Goal: Transaction & Acquisition: Book appointment/travel/reservation

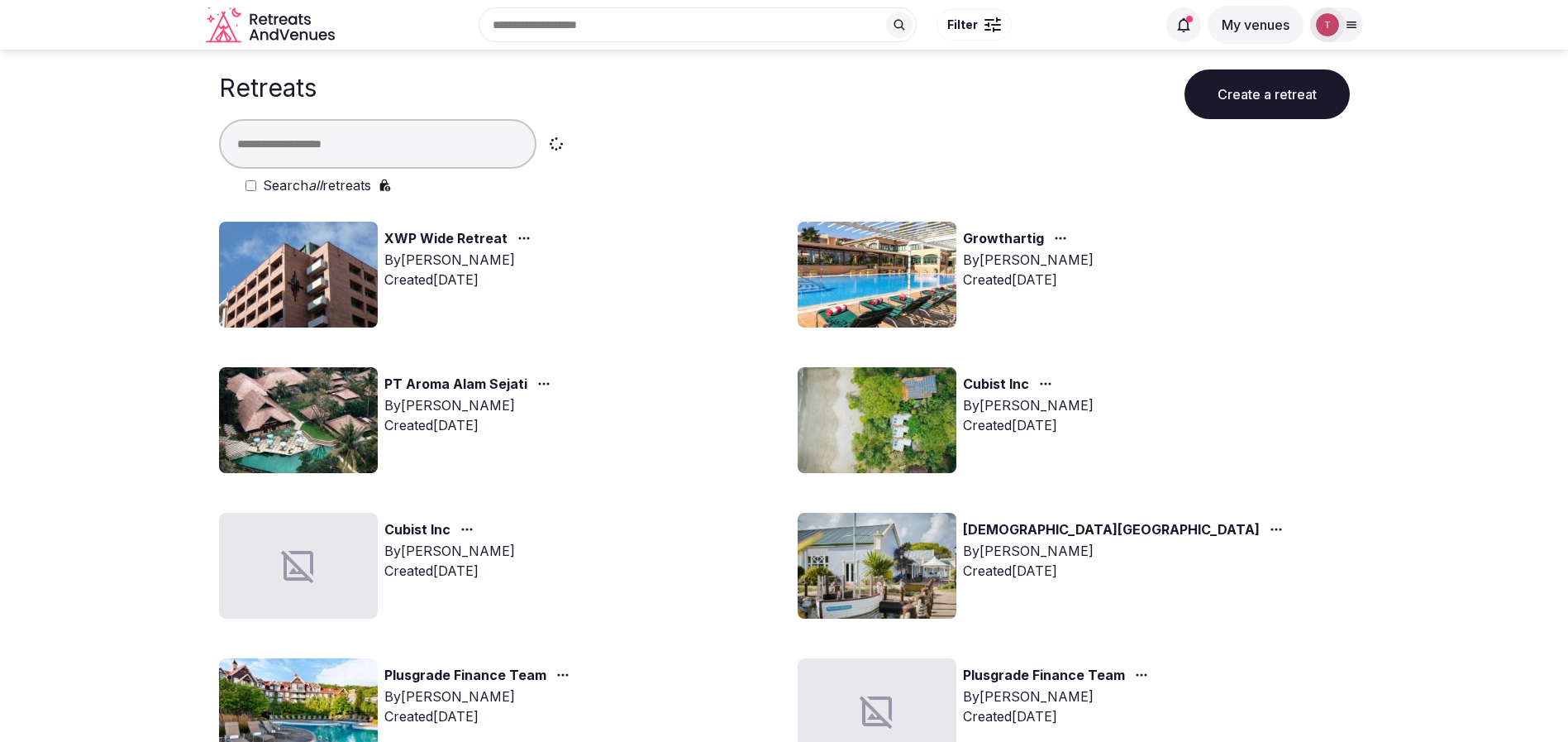
click at [449, 144] on input "text" at bounding box center [378, 144] width 318 height 49
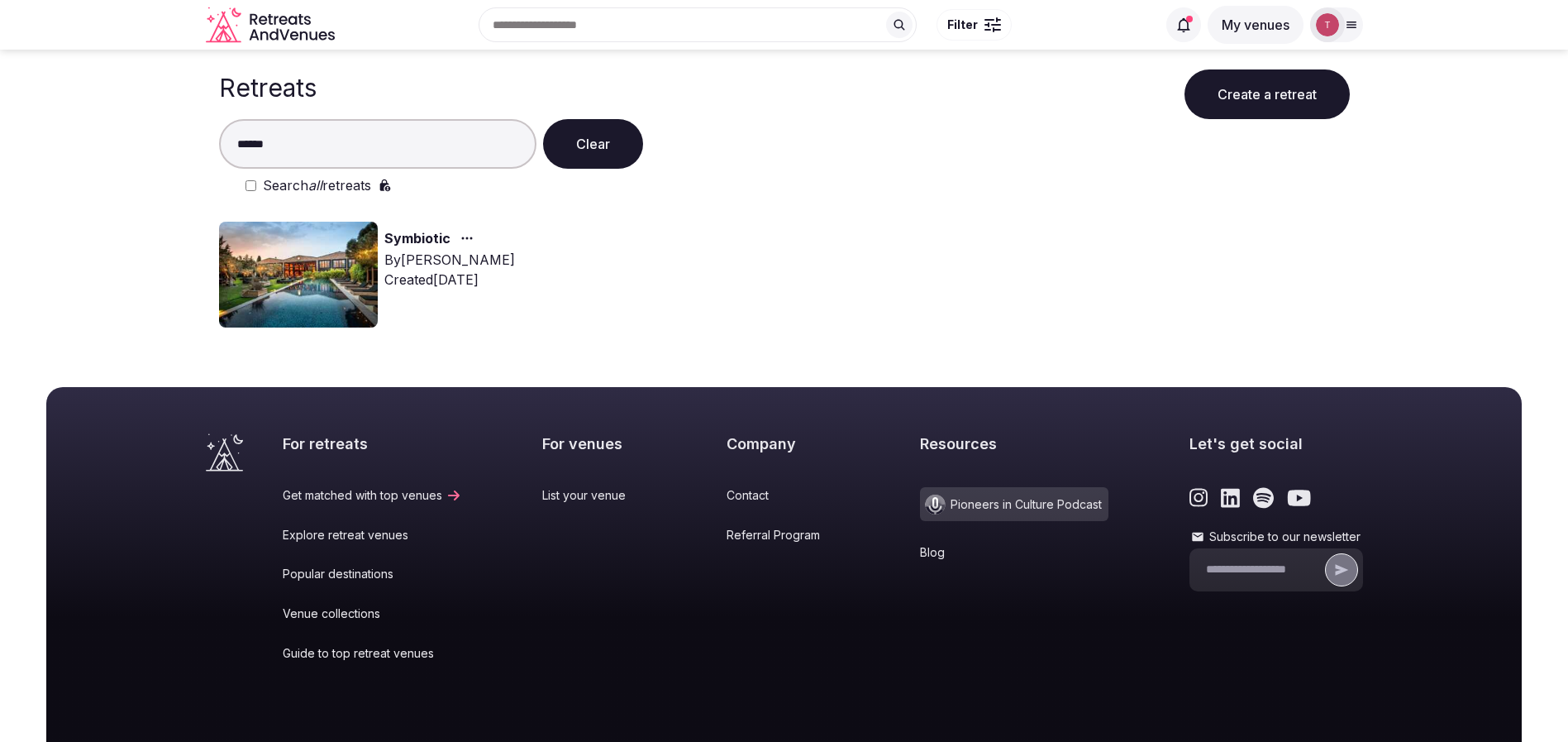
type input "******"
click at [312, 290] on img at bounding box center [298, 275] width 159 height 106
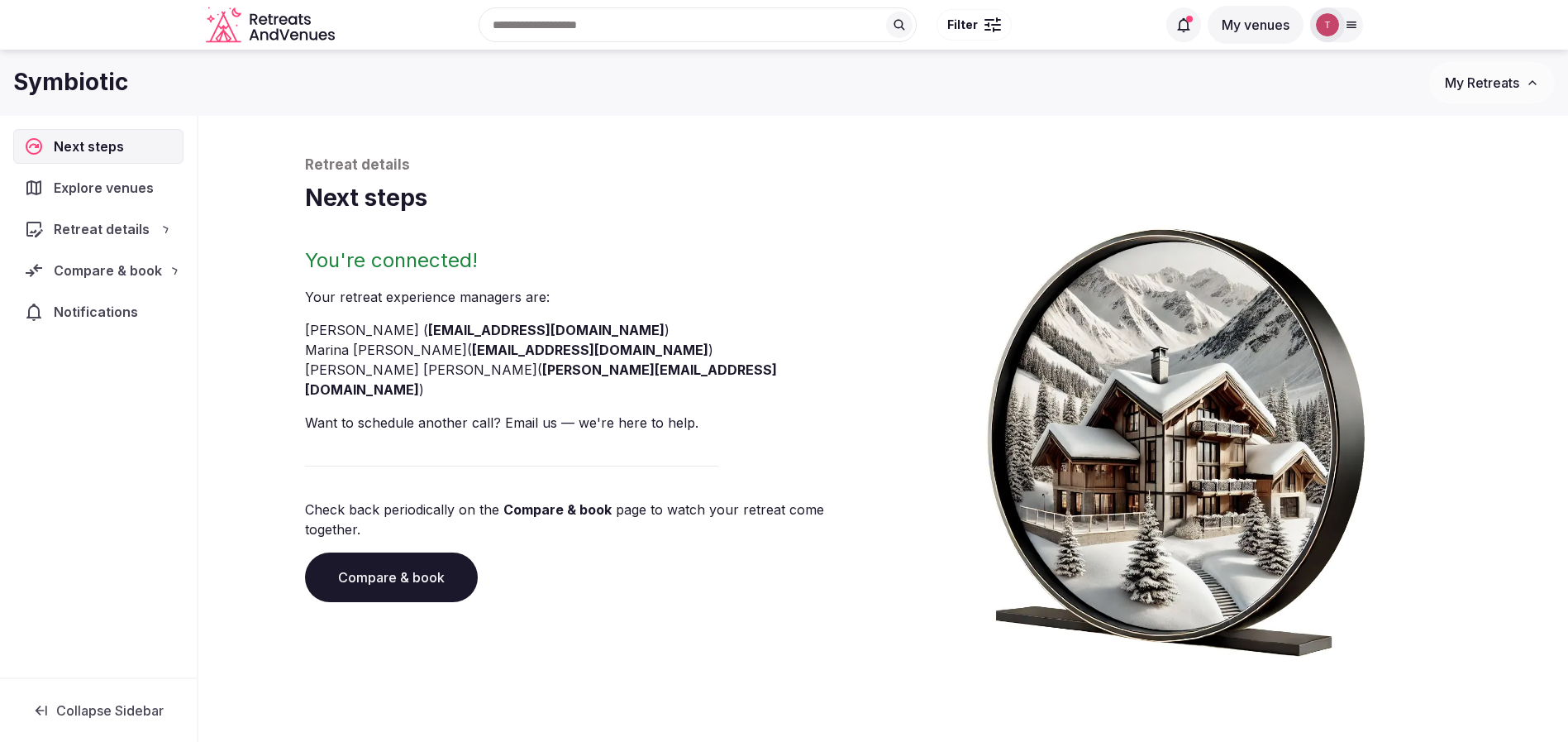
click at [437, 236] on div "Retreat details Next steps You're connected! Your retreat experience manager s …" at bounding box center [884, 406] width 1157 height 501
click at [411, 553] on link "Compare & book" at bounding box center [391, 577] width 173 height 49
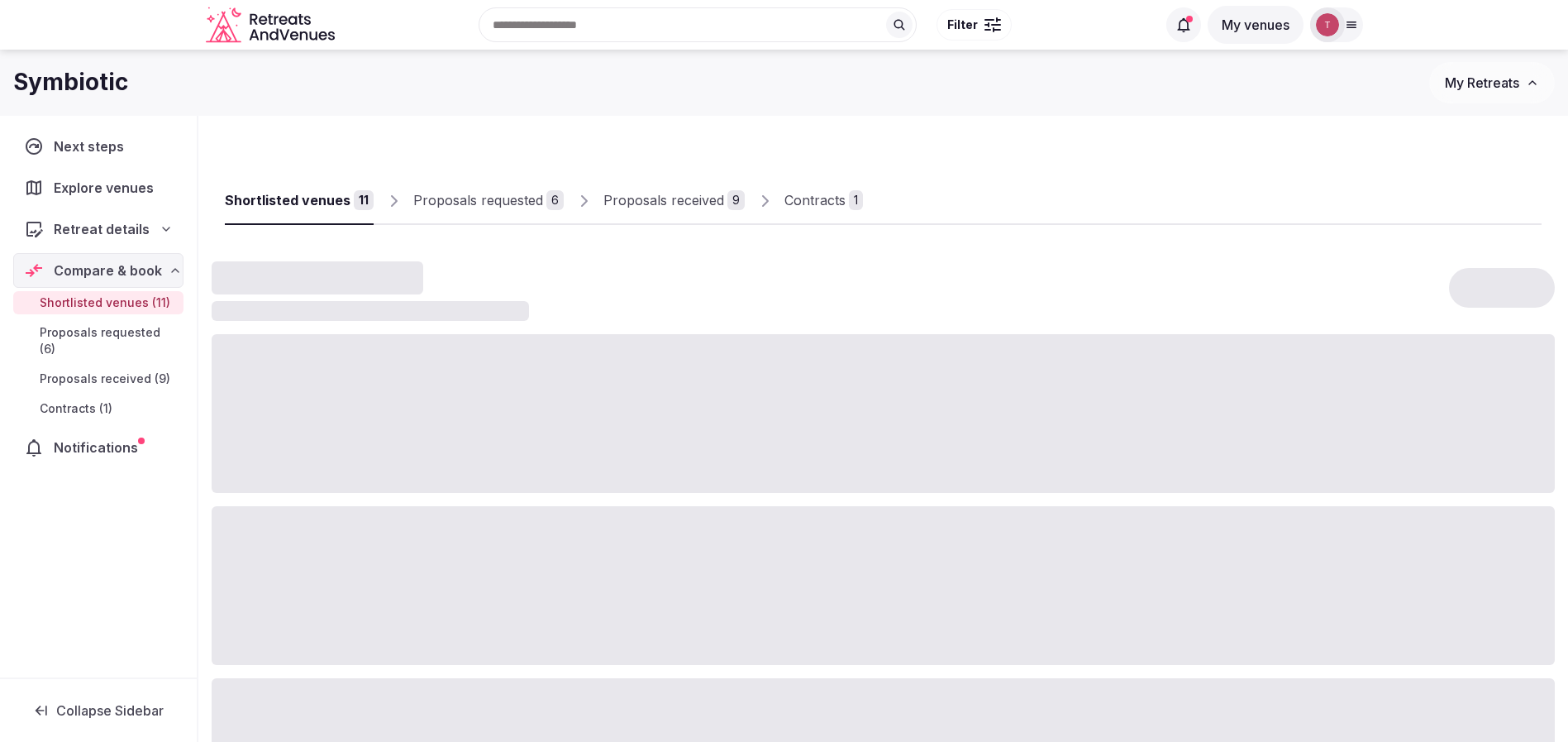
click at [710, 175] on div "Proposals received 9" at bounding box center [681, 199] width 181 height 49
click at [698, 195] on div "Proposals received" at bounding box center [664, 200] width 121 height 20
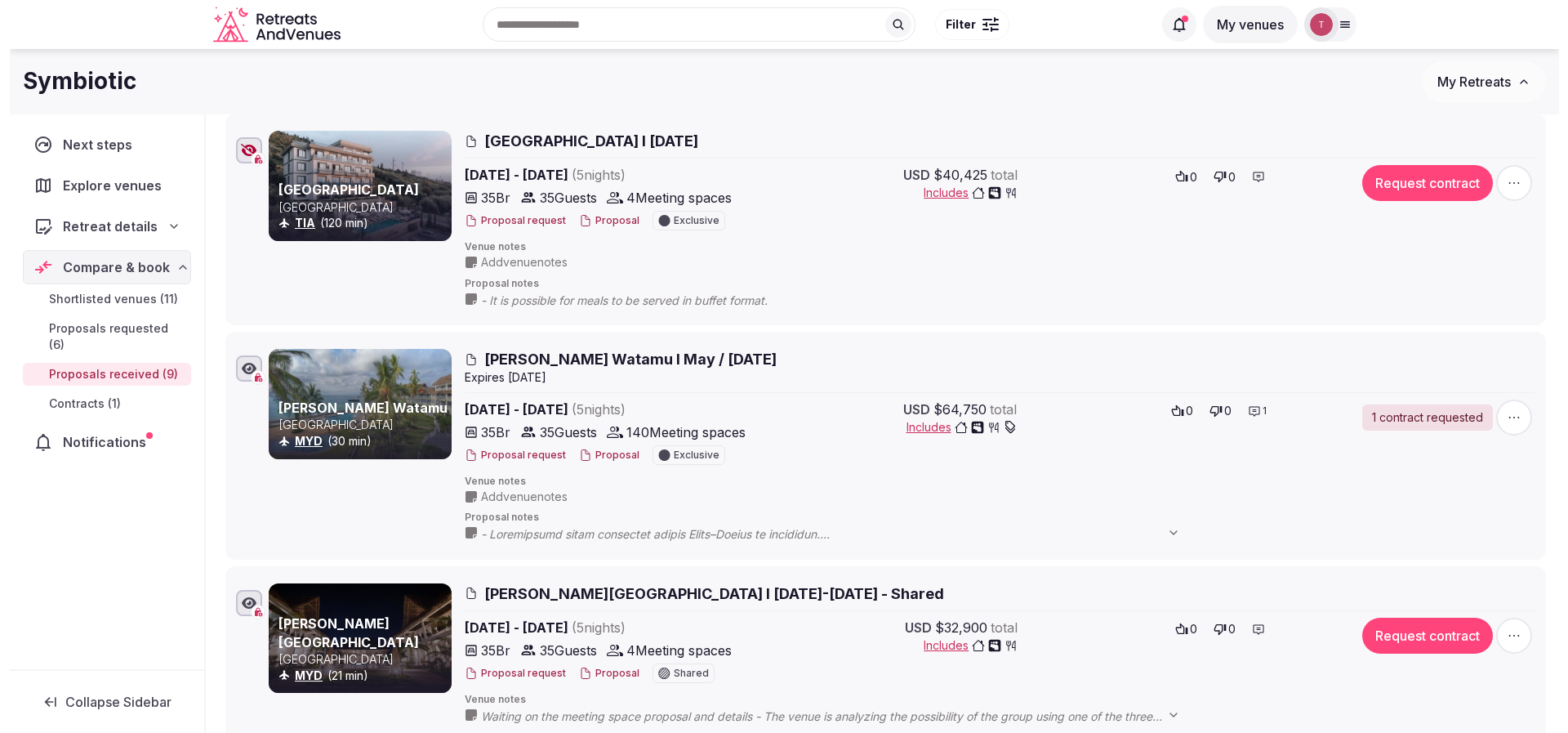
scroll to position [858, 0]
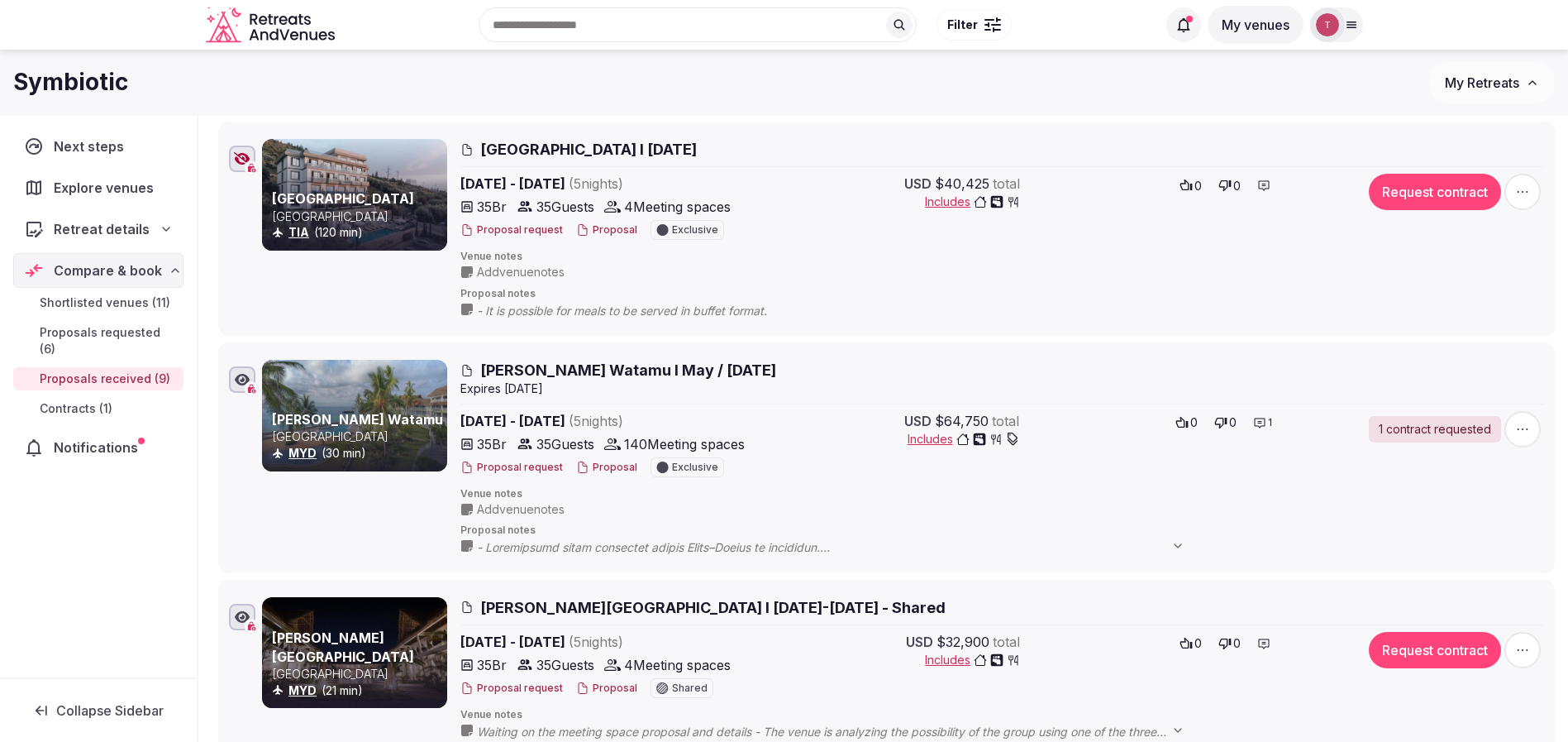
click at [595, 468] on button "Proposal" at bounding box center [606, 467] width 61 height 14
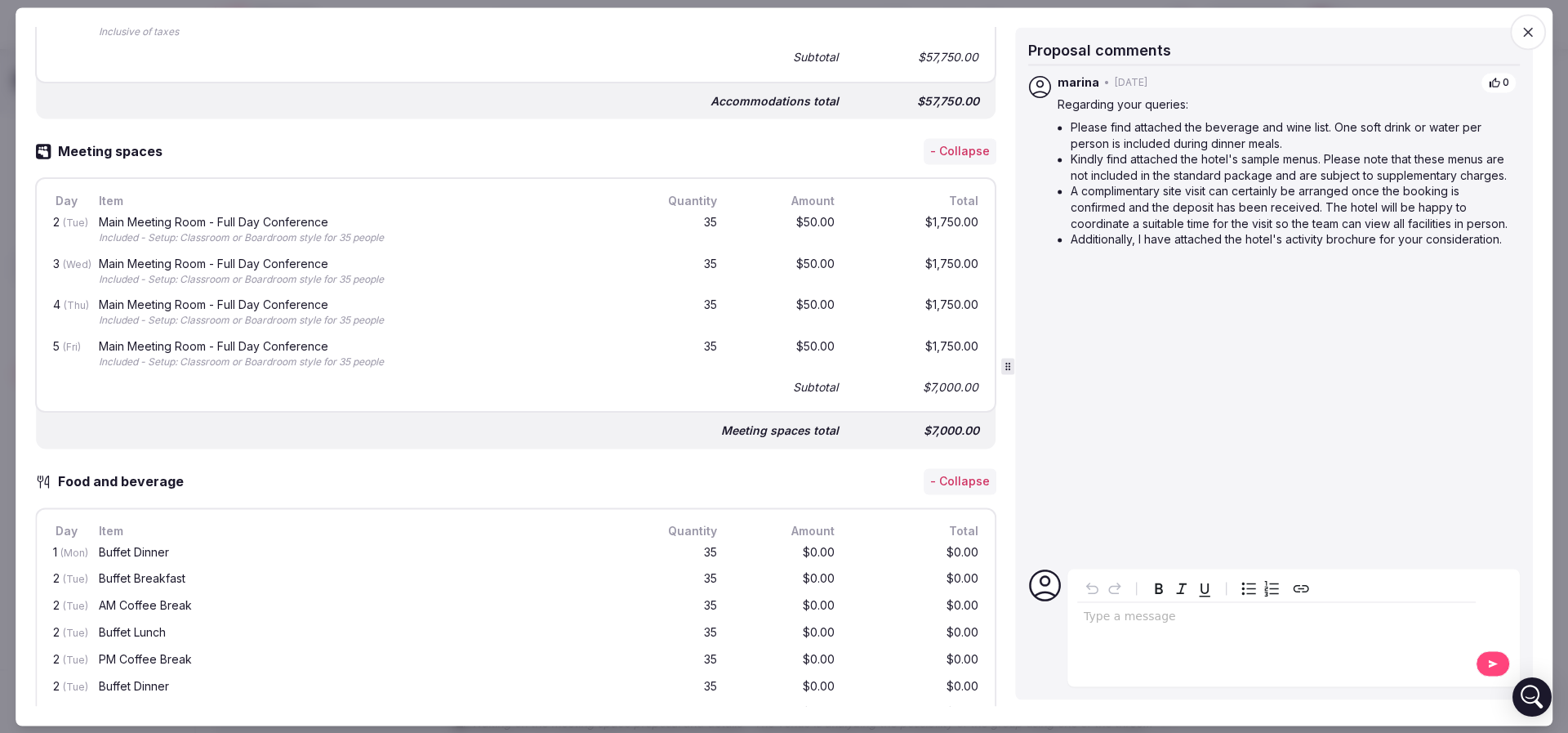
scroll to position [980, 0]
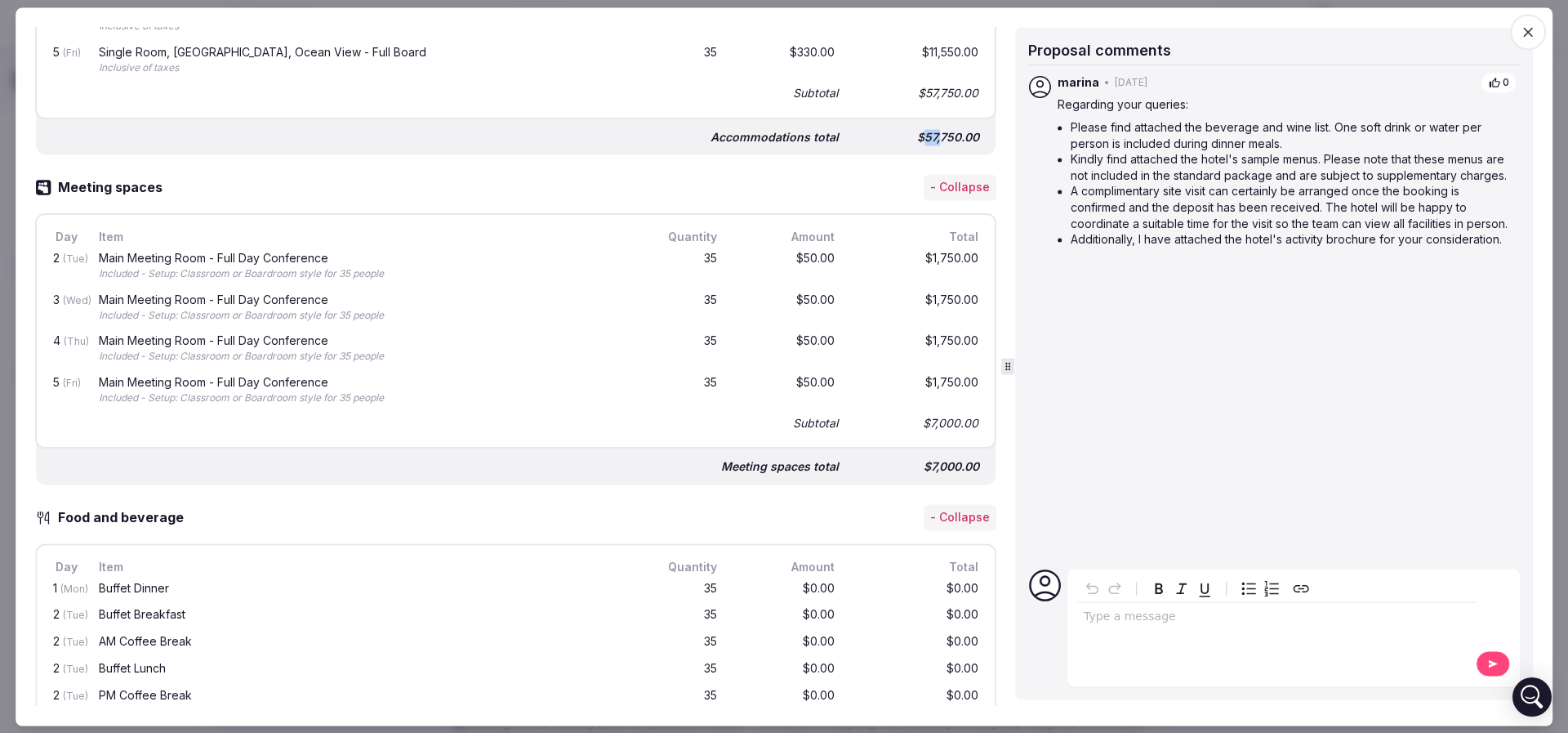
drag, startPoint x: 908, startPoint y: 133, endPoint x: 923, endPoint y: 135, distance: 15.1
click at [923, 135] on div "$57,750.00" at bounding box center [917, 137] width 130 height 23
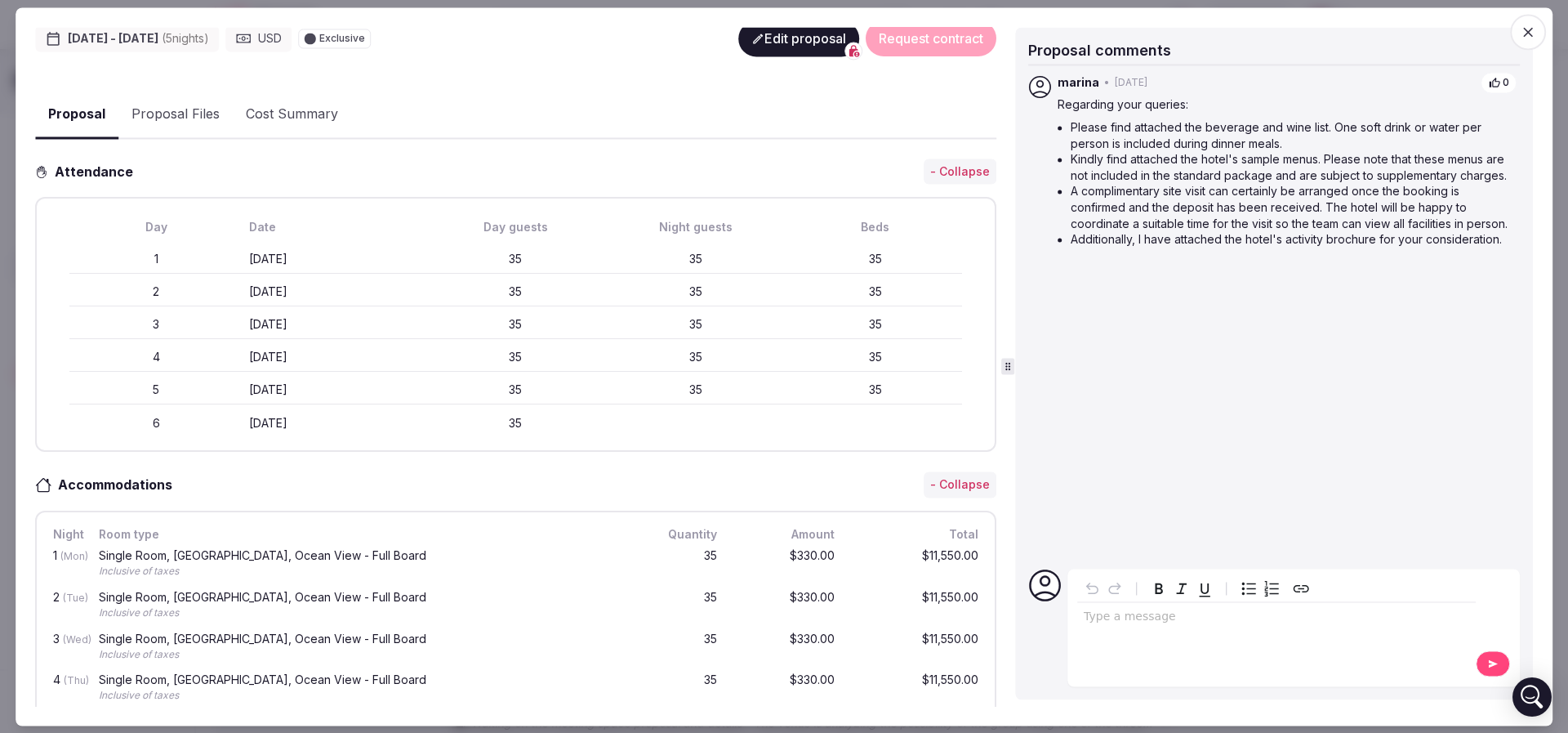
scroll to position [0, 0]
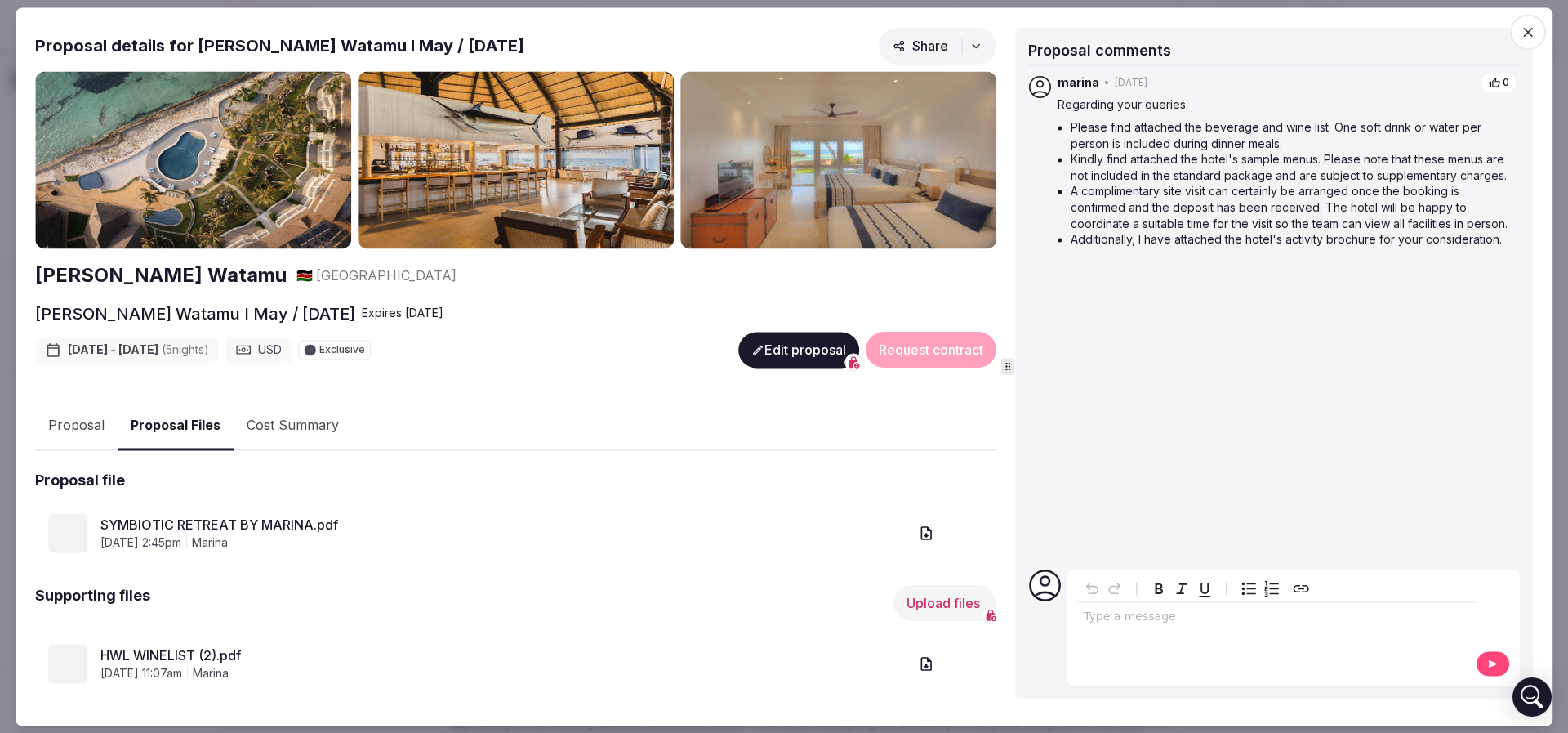
click at [180, 421] on button "Proposal Files" at bounding box center [176, 425] width 116 height 48
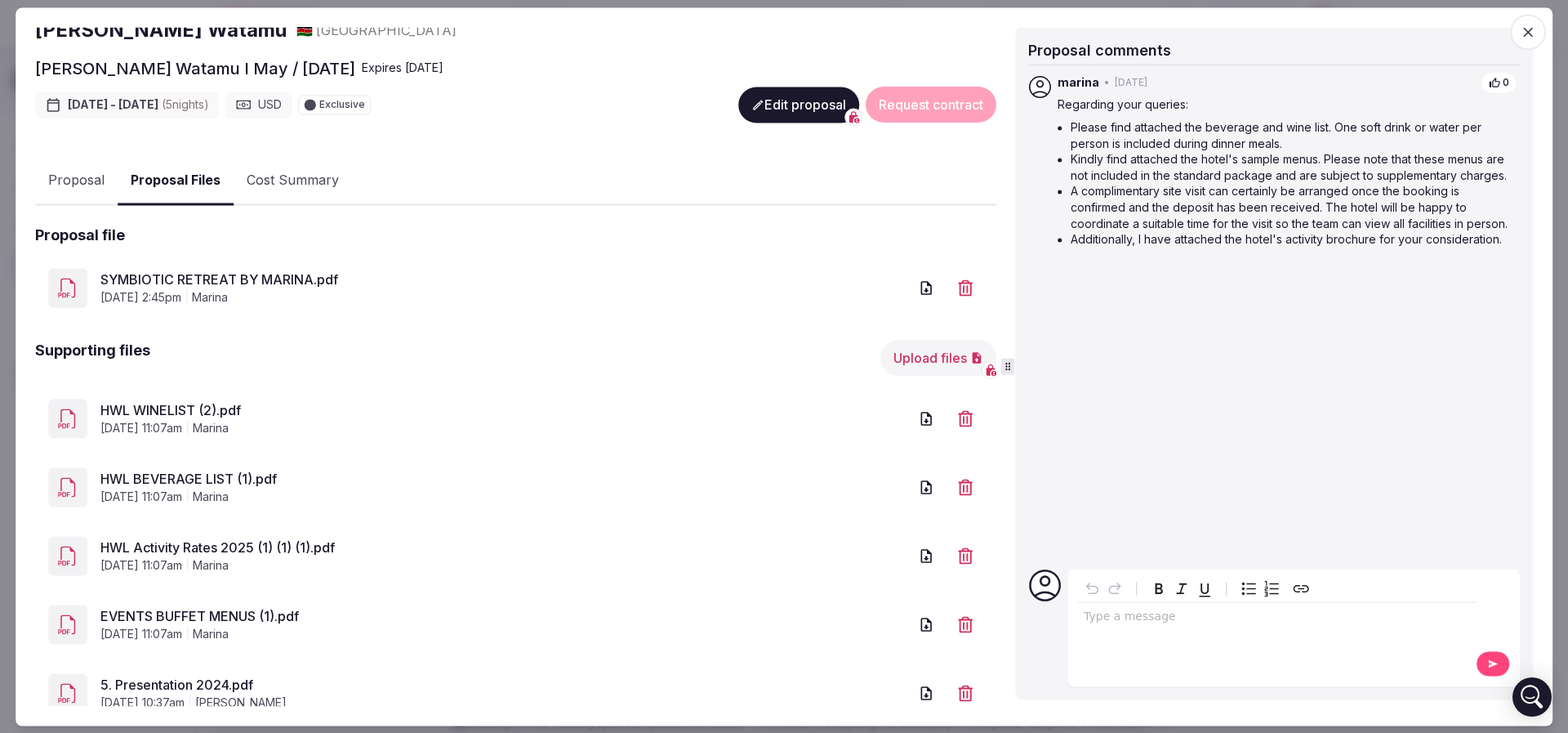
click at [303, 276] on link "SYMBIOTIC RETREAT BY MARINA.pdf" at bounding box center [503, 280] width 807 height 19
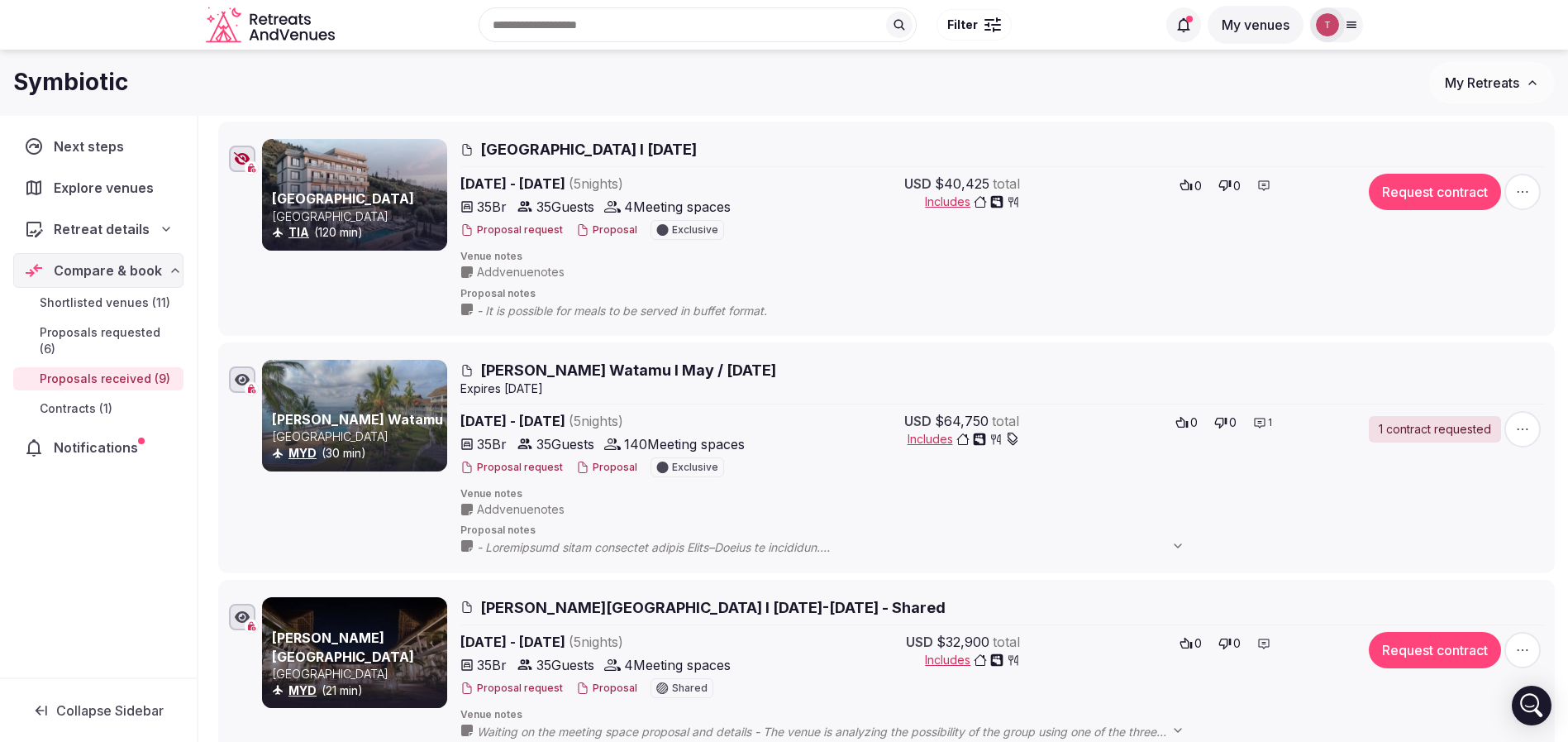
click at [610, 468] on button "Proposal" at bounding box center [606, 467] width 61 height 14
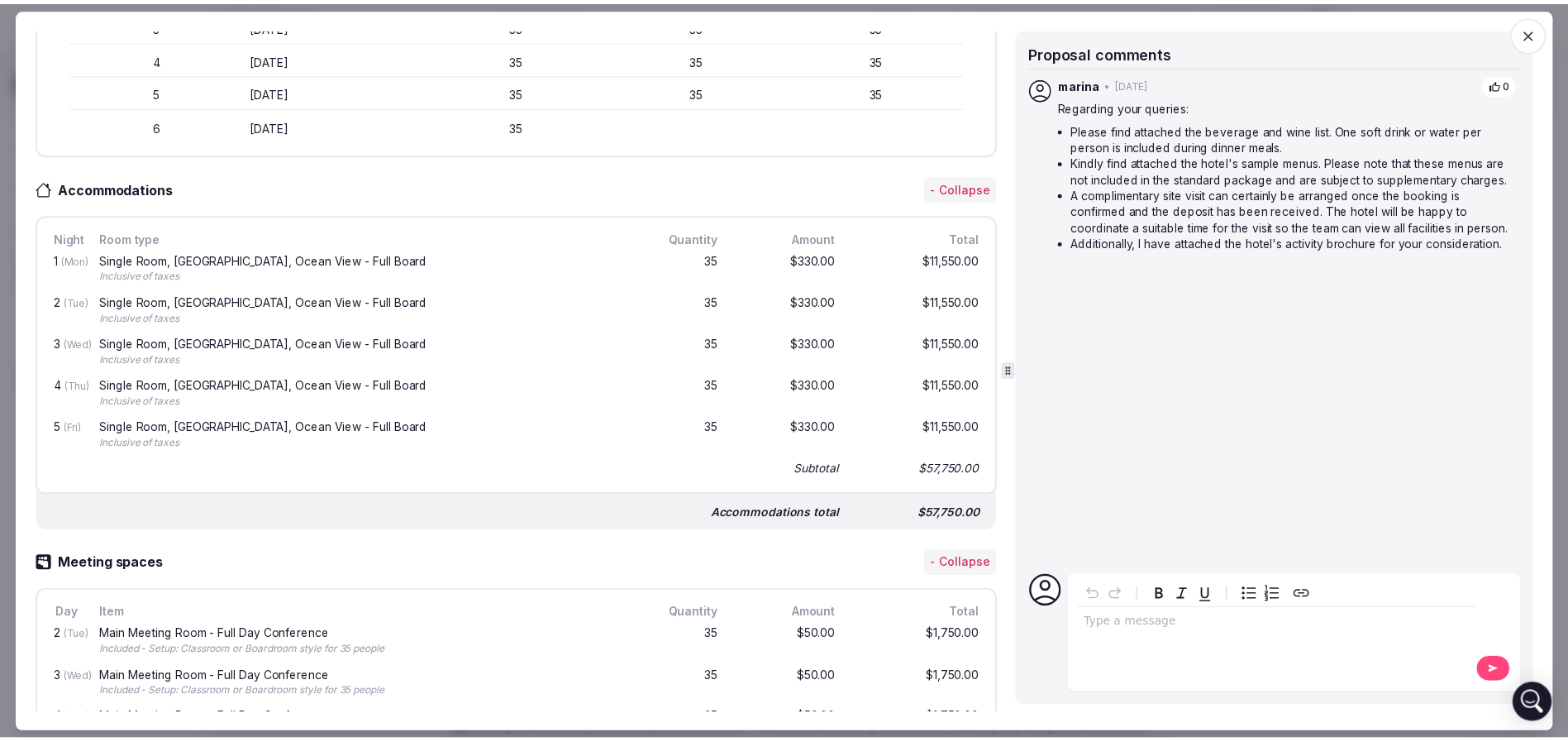
scroll to position [620, 0]
